Goal: Navigation & Orientation: Find specific page/section

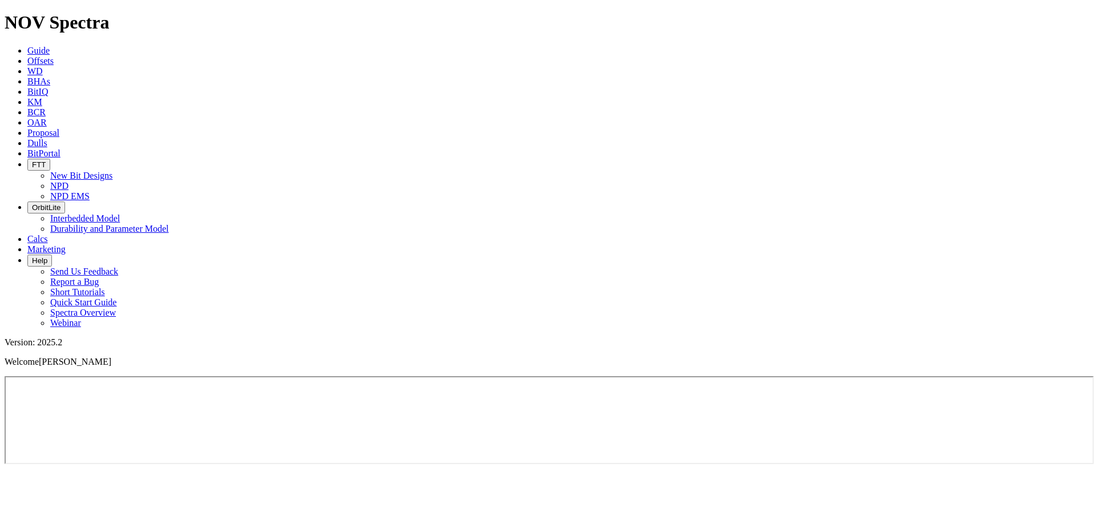
click at [32, 160] on icon "button" at bounding box center [32, 164] width 0 height 9
click at [68, 181] on link "NPD" at bounding box center [59, 186] width 18 height 10
click at [46, 160] on span "FTT" at bounding box center [39, 164] width 14 height 9
click at [90, 191] on link "NPD EMS" at bounding box center [69, 196] width 39 height 10
click at [32, 160] on icon "button" at bounding box center [32, 164] width 0 height 9
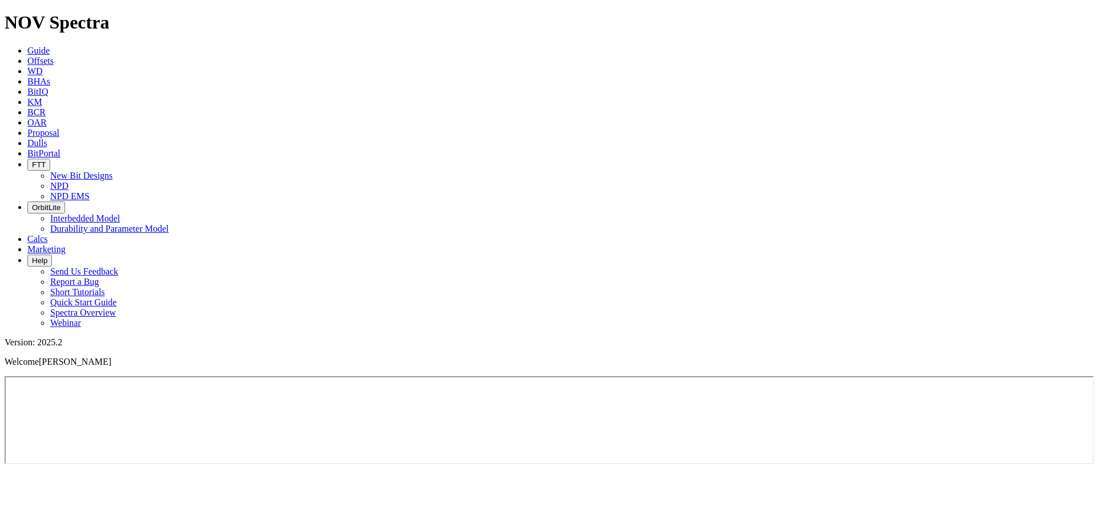
click at [68, 181] on link "NPD" at bounding box center [59, 186] width 18 height 10
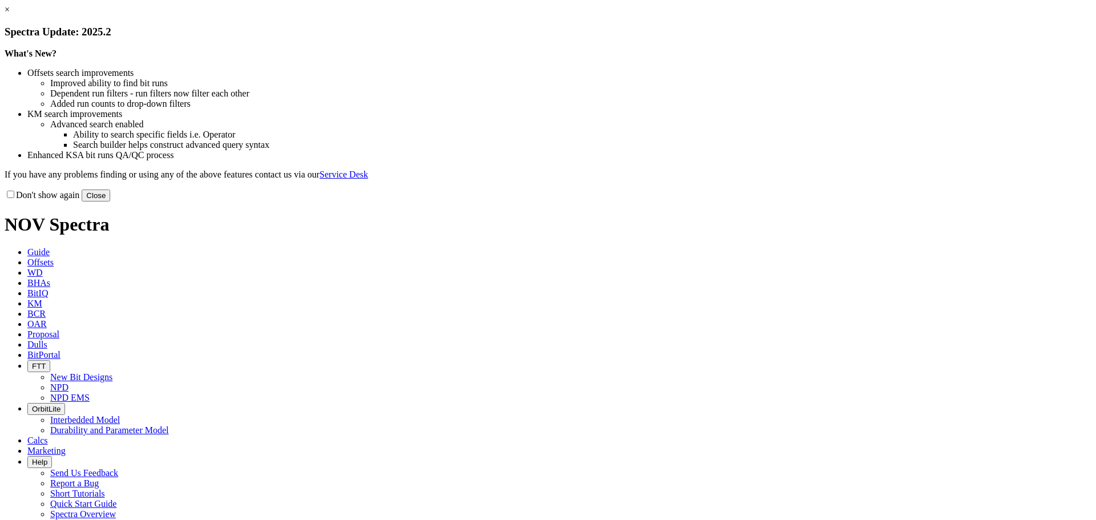
click at [110, 201] on button "Close" at bounding box center [96, 195] width 29 height 12
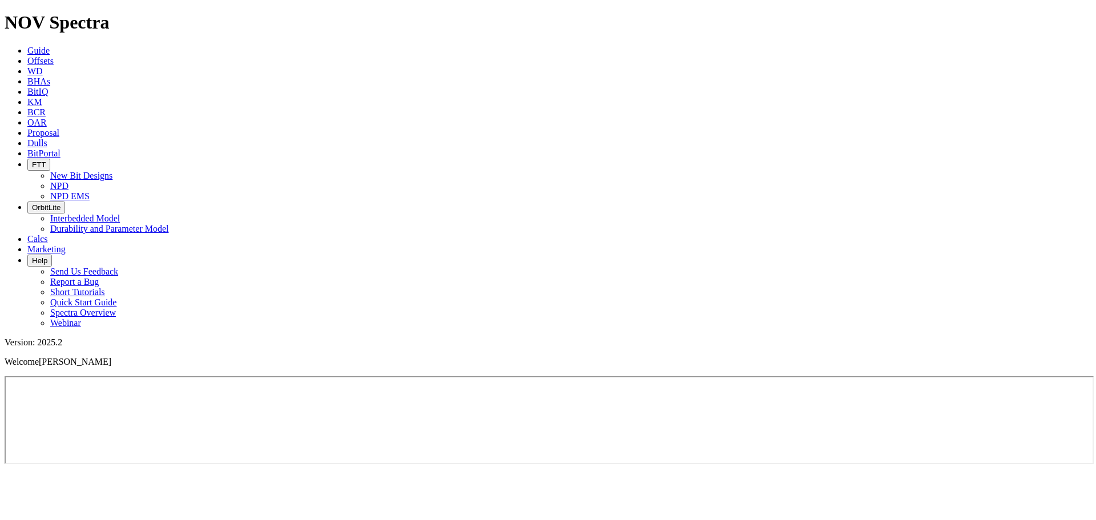
click at [32, 160] on icon "button" at bounding box center [32, 164] width 0 height 9
click at [32, 203] on icon "button" at bounding box center [32, 207] width 0 height 9
click at [50, 159] on button "FTT" at bounding box center [38, 165] width 23 height 12
click at [90, 191] on link "NPD EMS" at bounding box center [69, 196] width 39 height 10
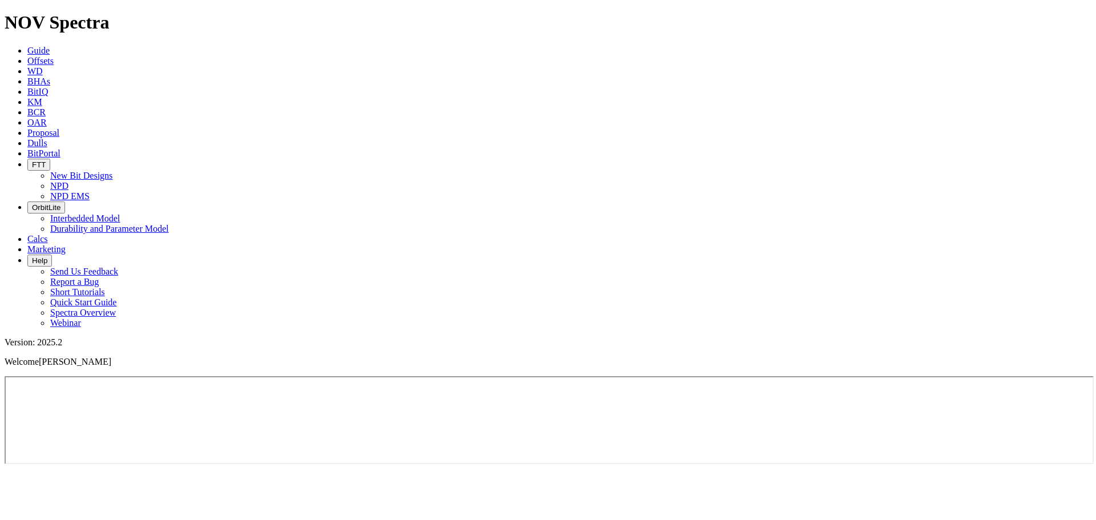
click at [46, 160] on span "FTT" at bounding box center [39, 164] width 14 height 9
click at [68, 181] on link "NPD" at bounding box center [59, 186] width 18 height 10
click at [27, 46] on icon at bounding box center [27, 51] width 0 height 10
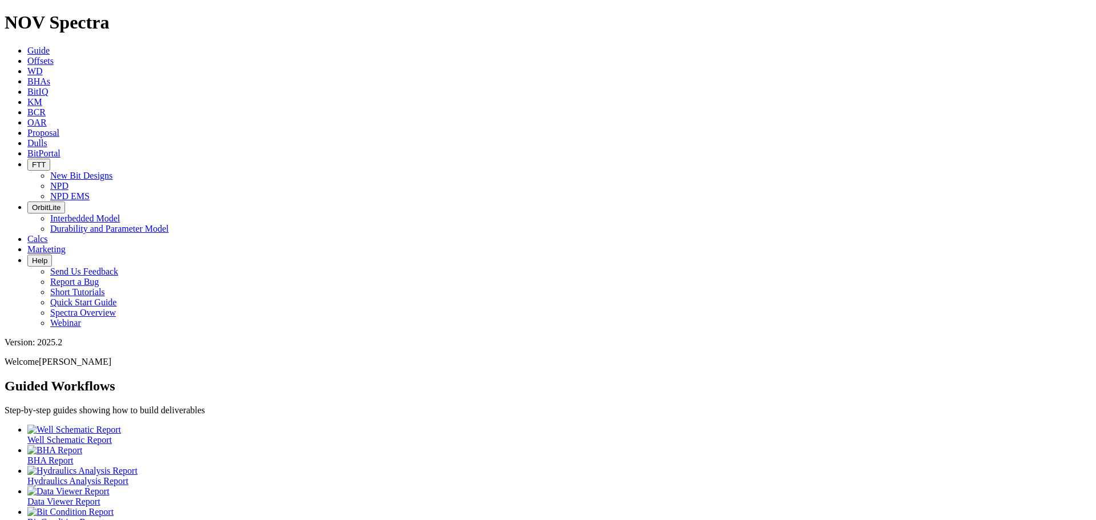
click at [46, 160] on span "FTT" at bounding box center [39, 164] width 14 height 9
click at [112, 171] on link "New Bit Designs" at bounding box center [81, 176] width 62 height 10
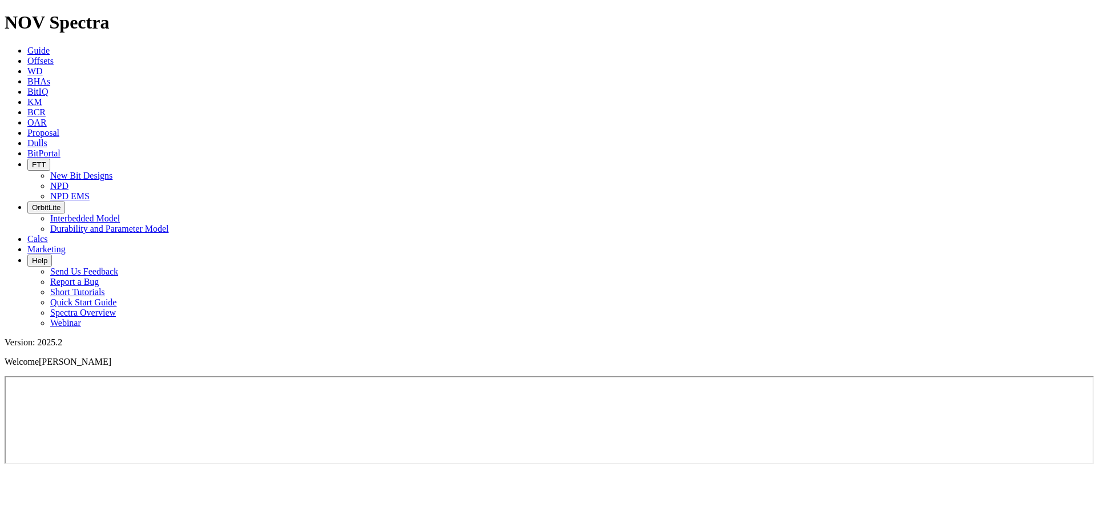
click at [32, 160] on icon "button" at bounding box center [32, 164] width 0 height 9
click at [68, 181] on link "NPD" at bounding box center [59, 186] width 18 height 10
click at [32, 160] on icon "button" at bounding box center [32, 164] width 0 height 9
click at [90, 191] on link "NPD EMS" at bounding box center [69, 196] width 39 height 10
click at [46, 160] on span "FTT" at bounding box center [39, 164] width 14 height 9
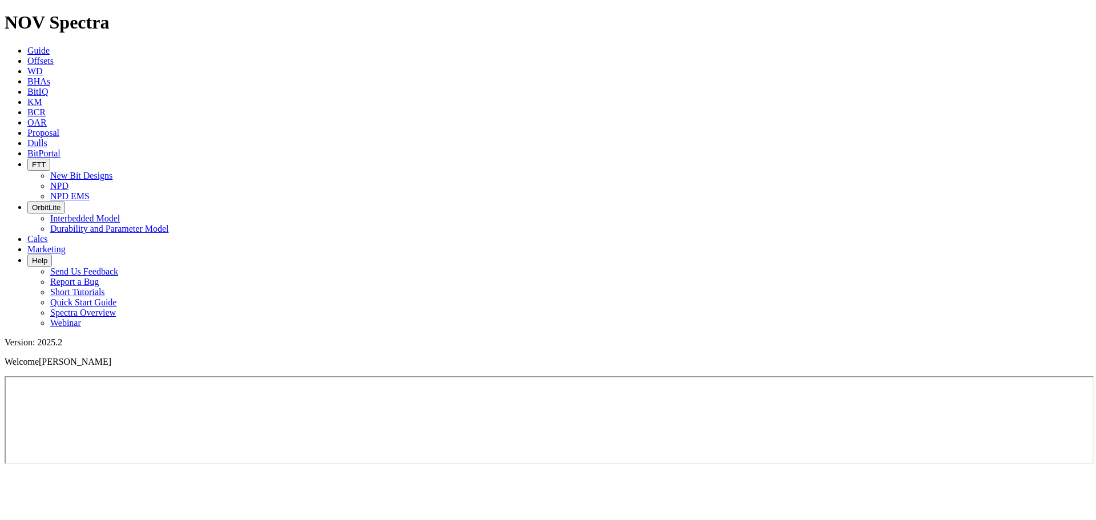
click at [68, 181] on link "NPD" at bounding box center [59, 186] width 18 height 10
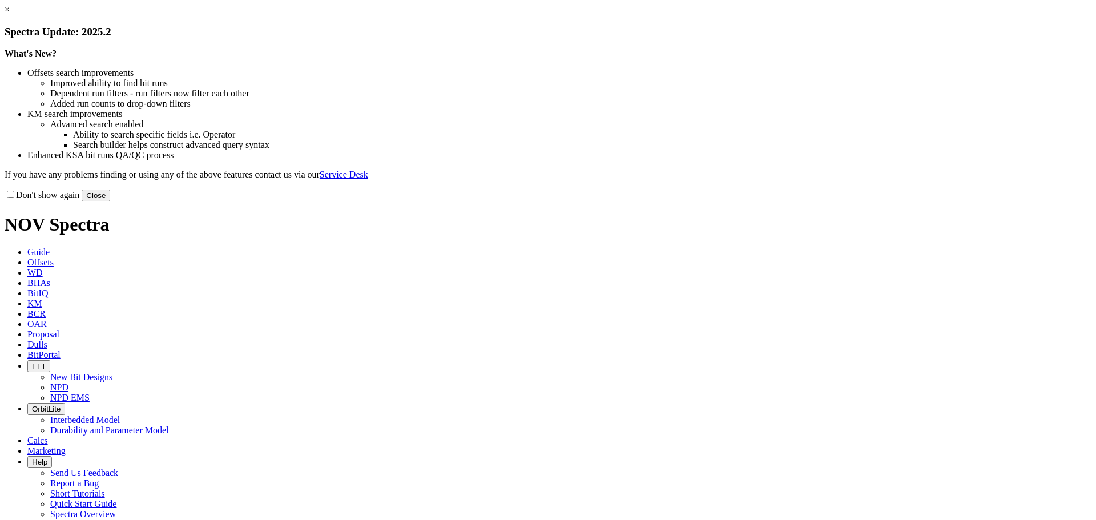
click at [110, 201] on button "Close" at bounding box center [96, 195] width 29 height 12
